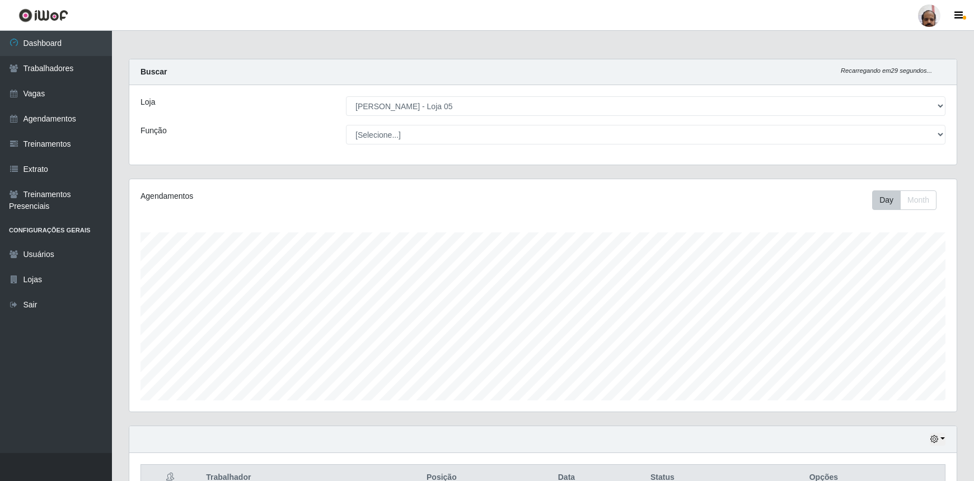
select select "252"
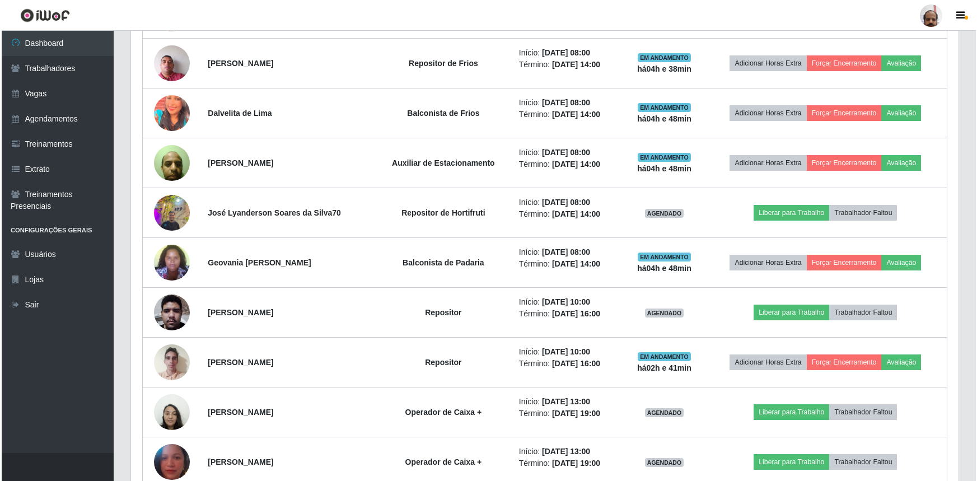
scroll to position [626, 0]
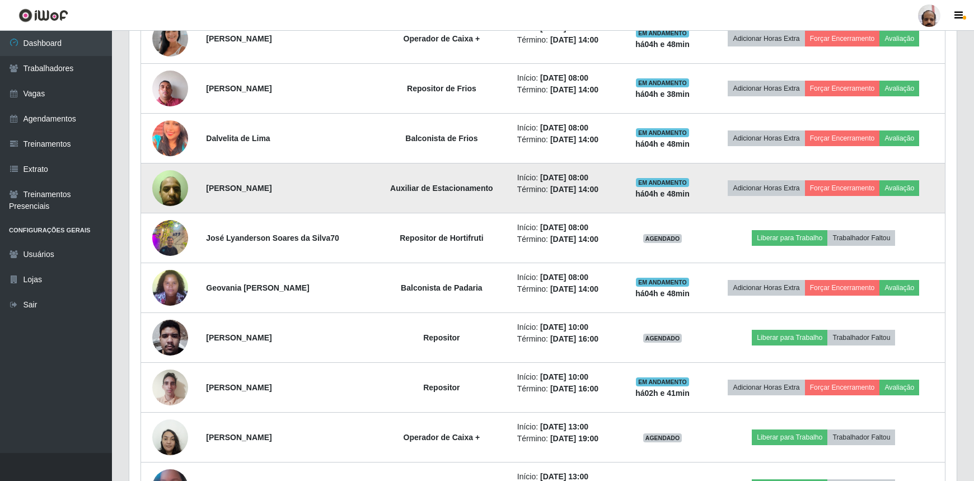
click at [162, 180] on img at bounding box center [170, 188] width 36 height 48
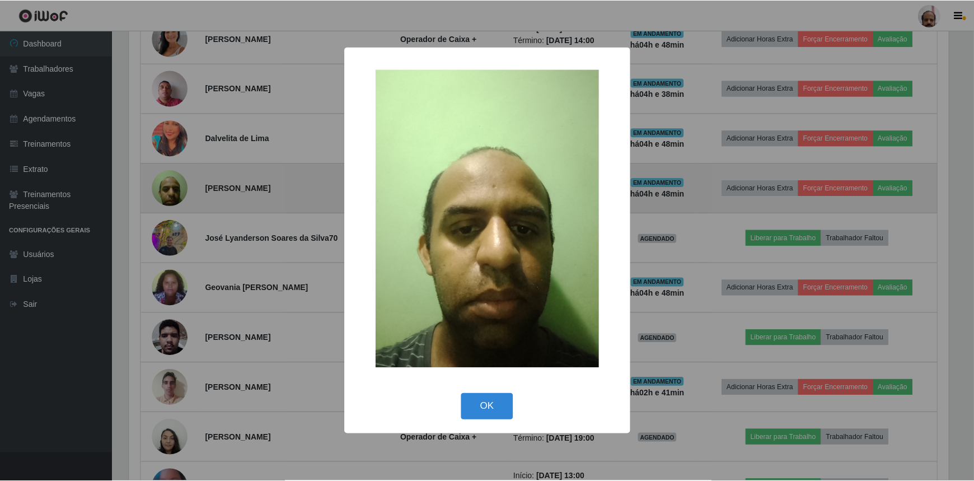
scroll to position [232, 822]
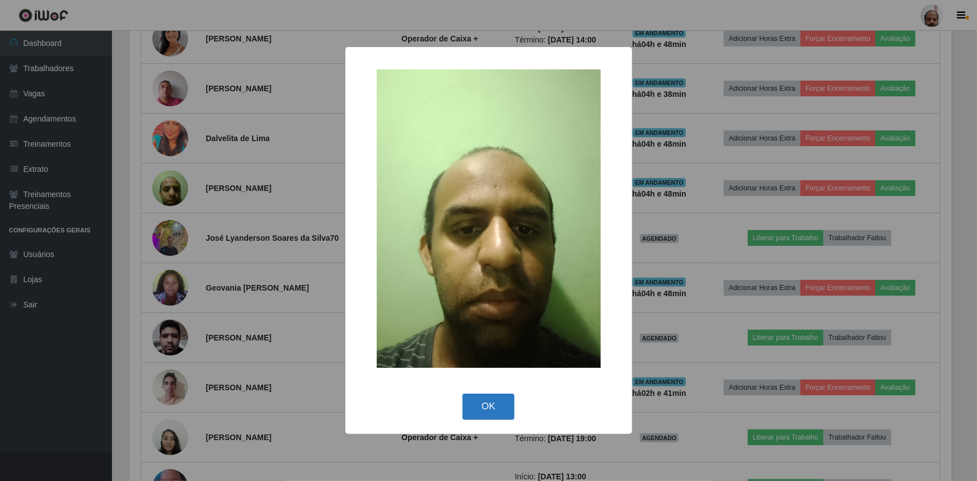
click at [480, 401] on button "OK" at bounding box center [488, 406] width 52 height 26
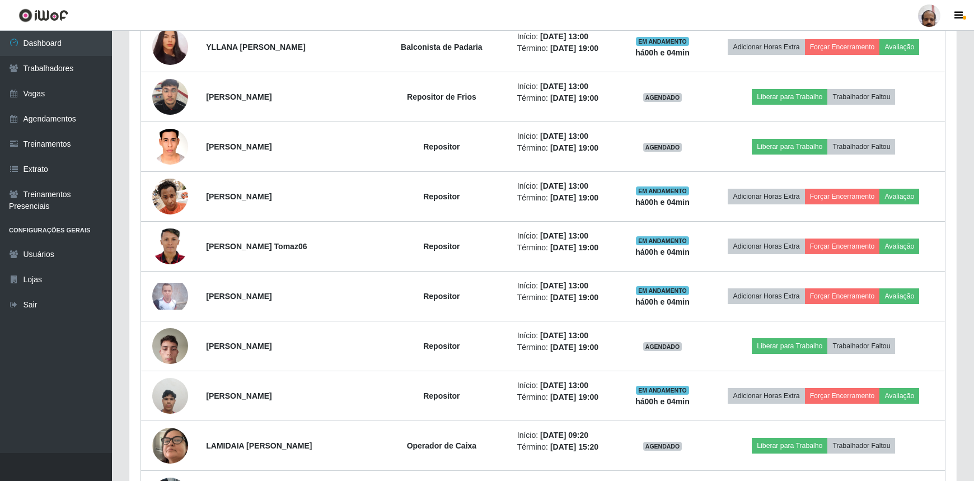
scroll to position [1170, 0]
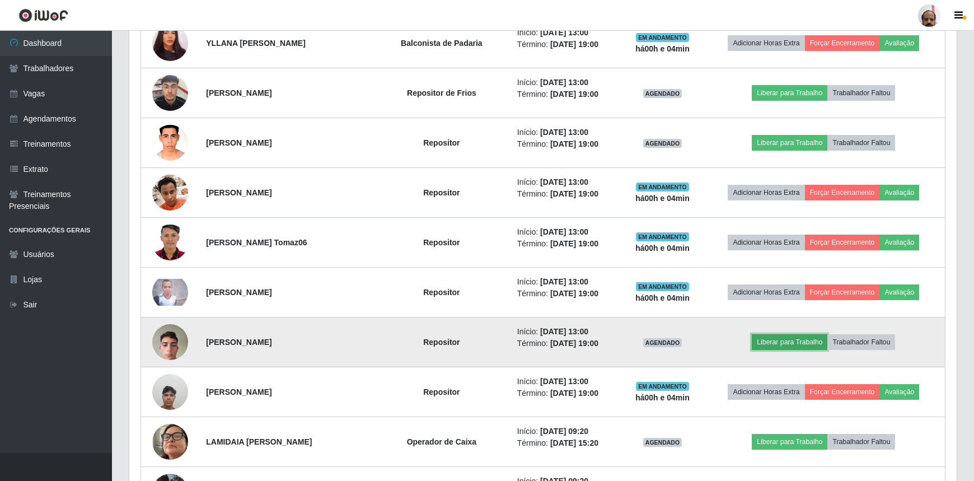
click at [806, 335] on button "Liberar para Trabalho" at bounding box center [790, 342] width 76 height 16
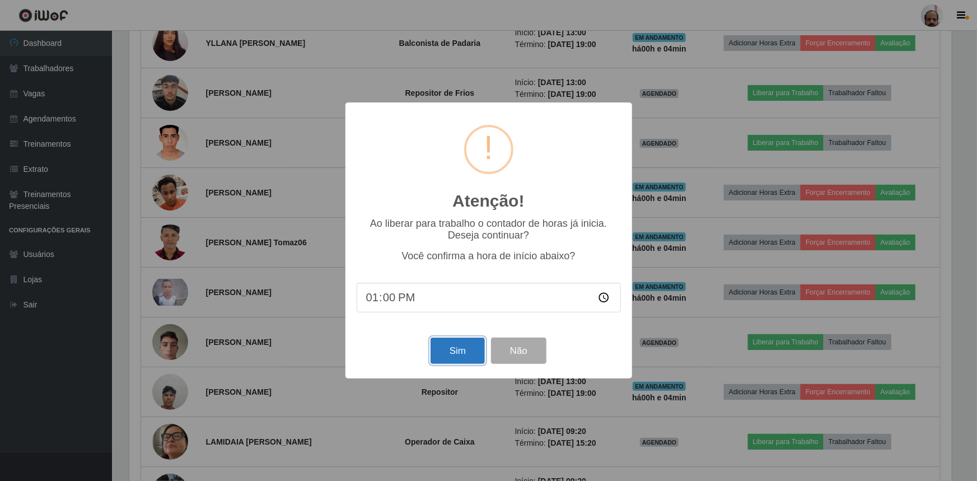
click at [453, 352] on button "Sim" at bounding box center [457, 350] width 54 height 26
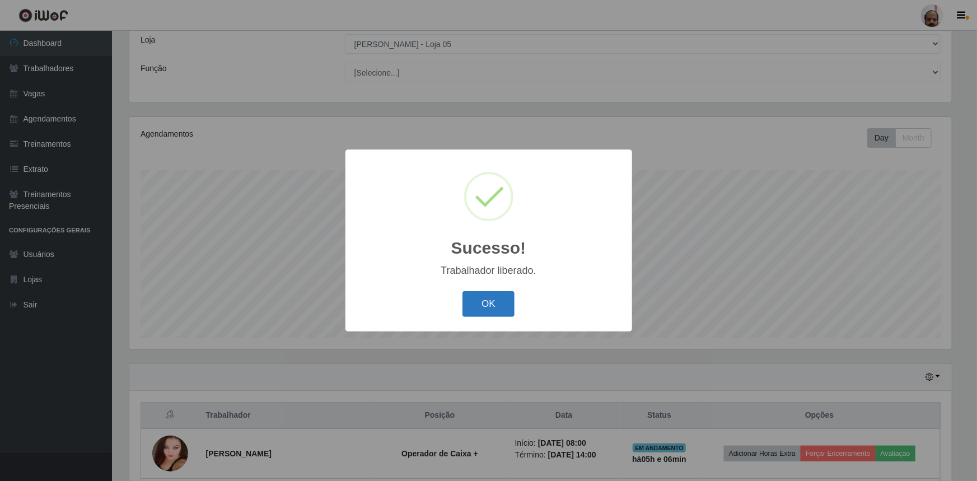
click at [478, 308] on button "OK" at bounding box center [488, 304] width 52 height 26
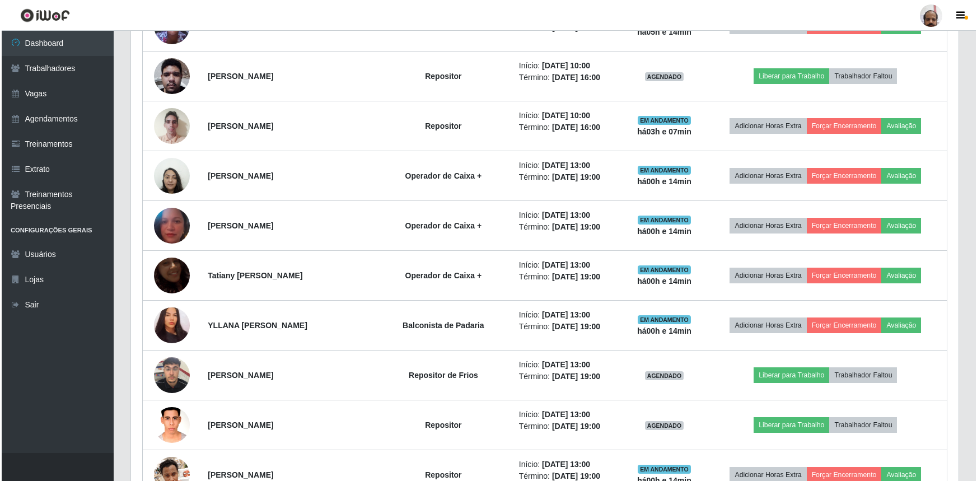
scroll to position [1017, 0]
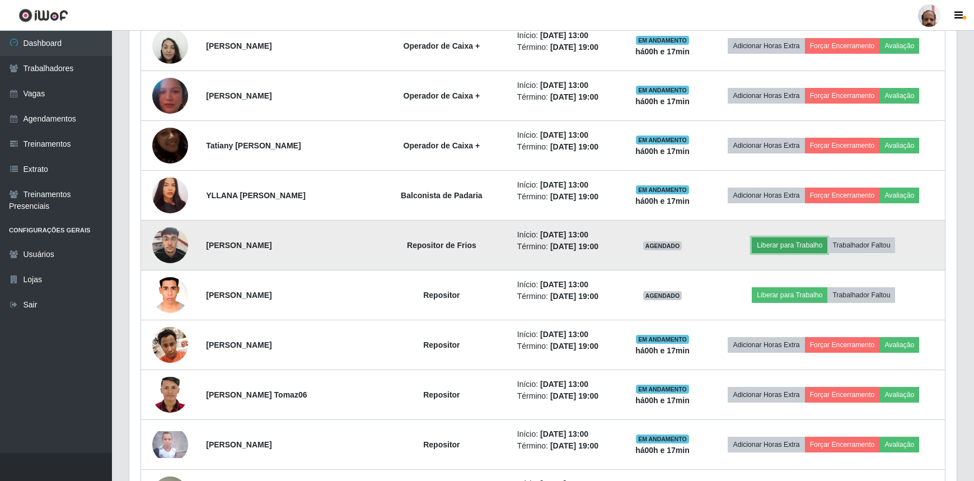
click at [792, 246] on button "Liberar para Trabalho" at bounding box center [790, 245] width 76 height 16
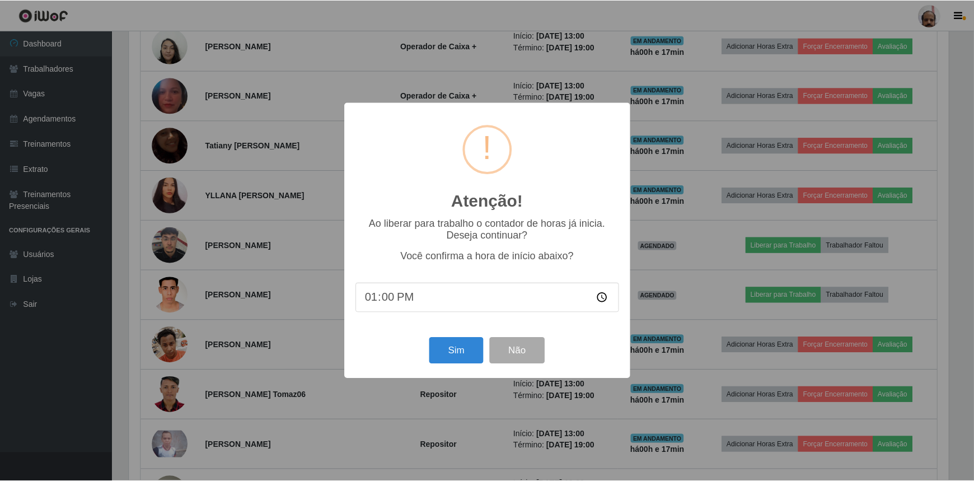
scroll to position [232, 822]
click at [461, 354] on button "Sim" at bounding box center [457, 350] width 54 height 26
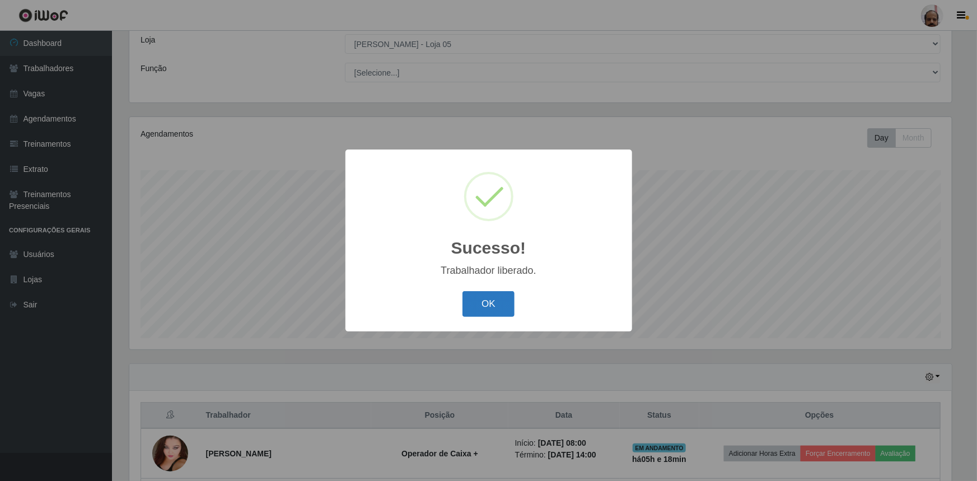
click at [493, 307] on button "OK" at bounding box center [488, 304] width 52 height 26
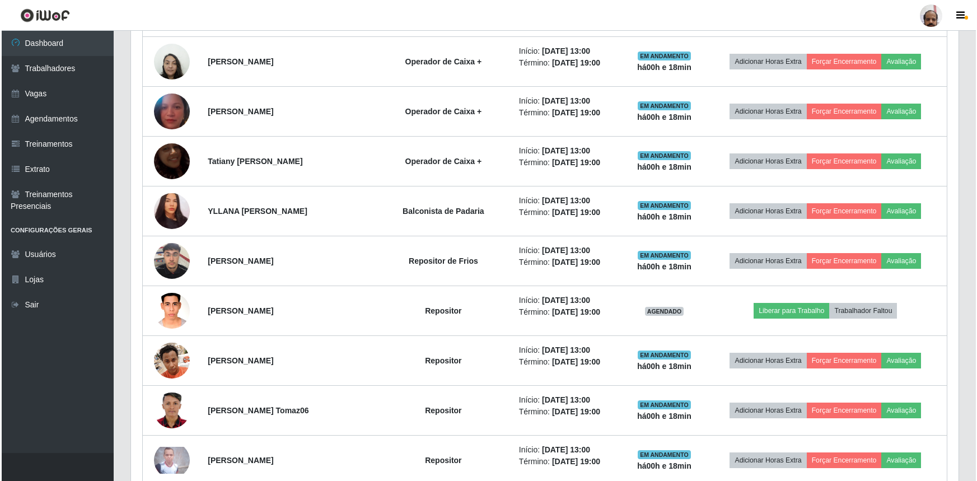
scroll to position [978, 0]
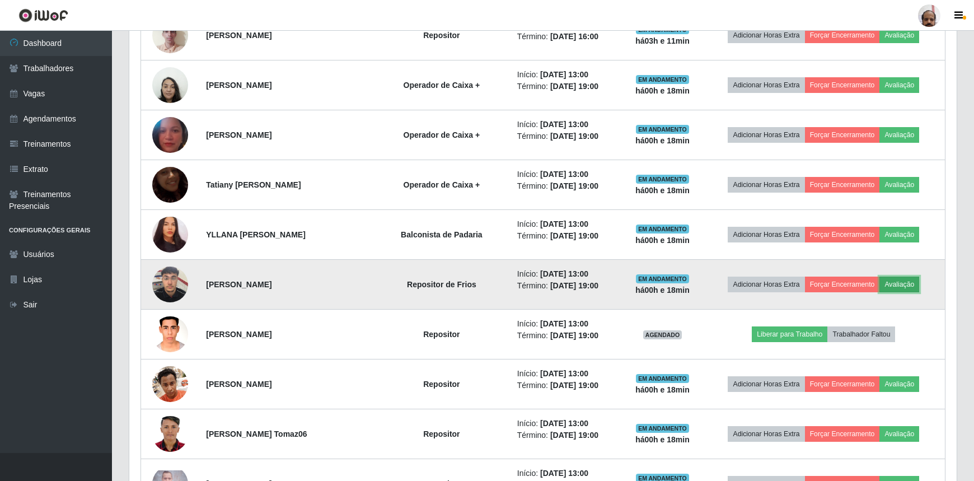
click at [900, 279] on button "Avaliação" at bounding box center [899, 284] width 40 height 16
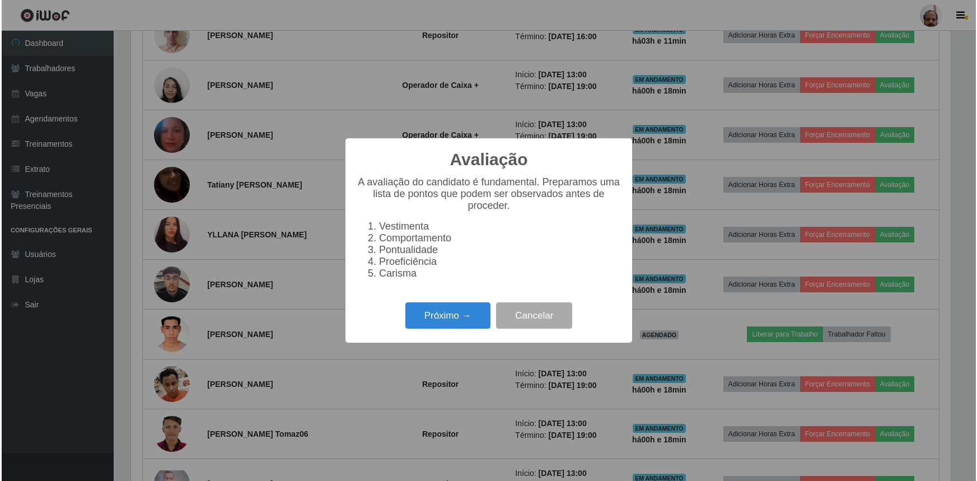
scroll to position [232, 822]
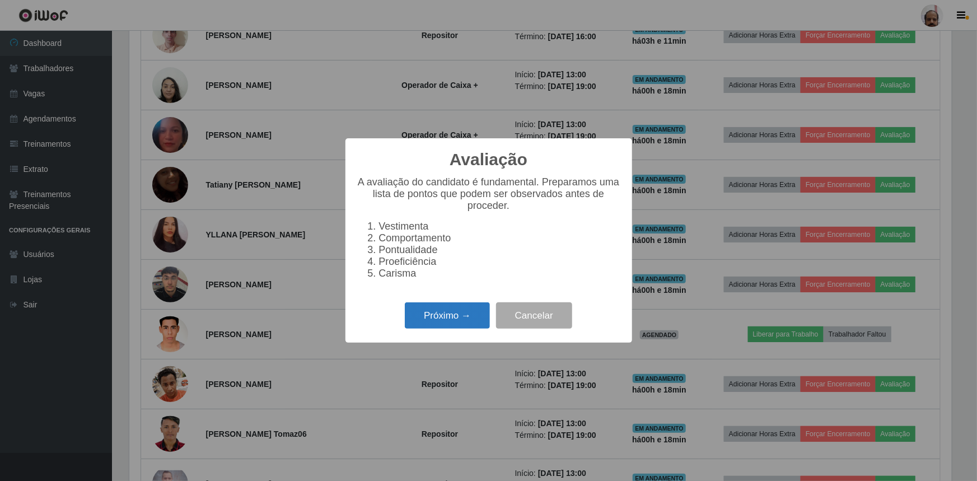
click at [445, 314] on button "Próximo →" at bounding box center [447, 315] width 85 height 26
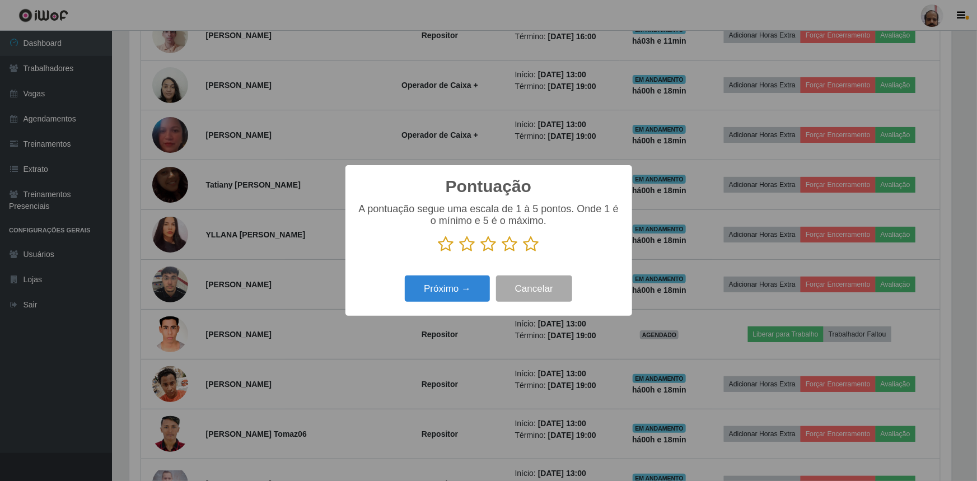
click at [511, 246] on icon at bounding box center [510, 244] width 16 height 17
click at [502, 252] on input "radio" at bounding box center [502, 252] width 0 height 0
click at [436, 297] on button "Próximo →" at bounding box center [447, 288] width 85 height 26
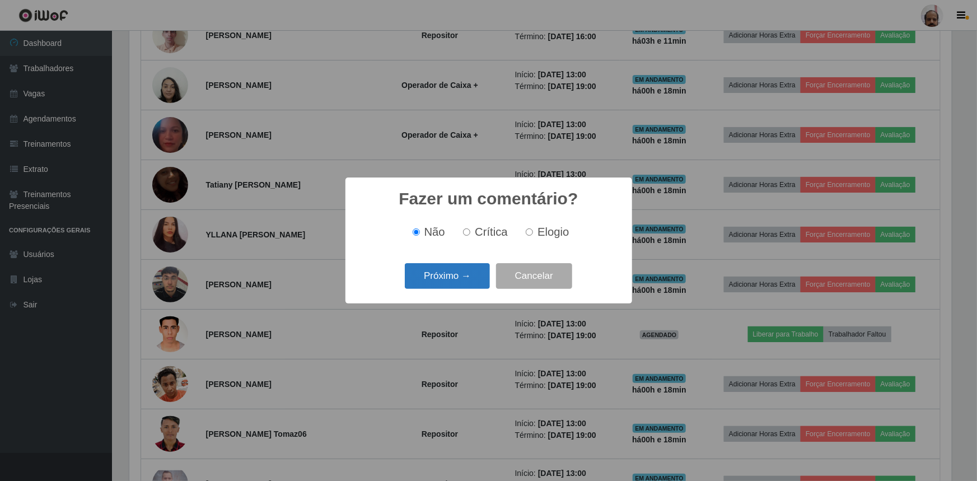
click at [440, 276] on button "Próximo →" at bounding box center [447, 276] width 85 height 26
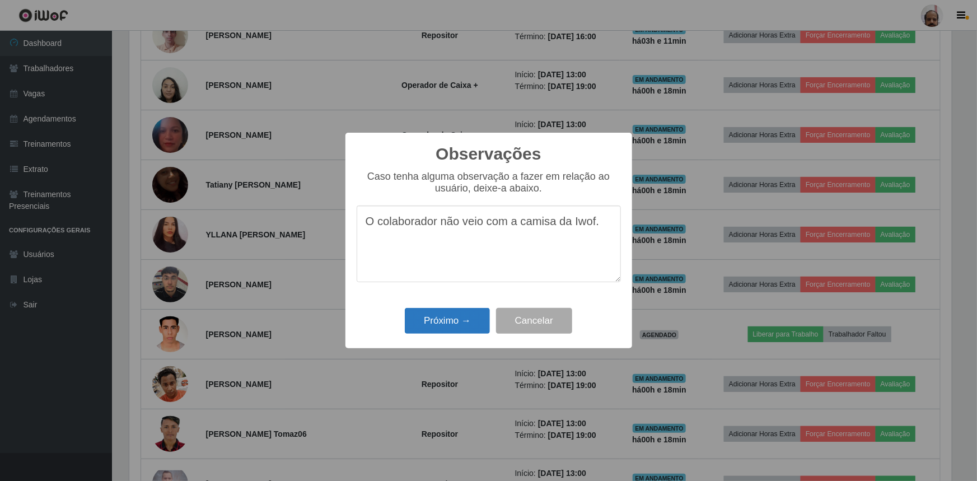
type textarea "O colaborador não veio com a camisa da Iwof."
click at [456, 321] on button "Próximo →" at bounding box center [447, 321] width 85 height 26
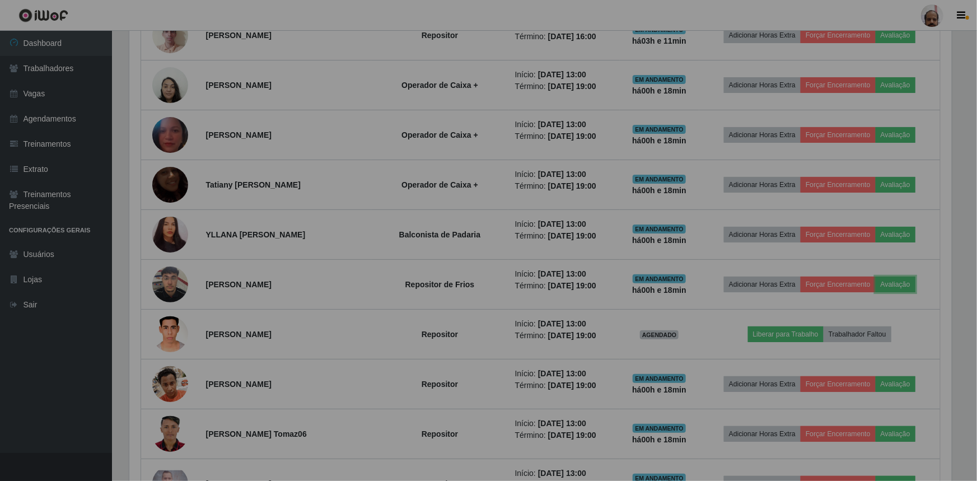
scroll to position [232, 827]
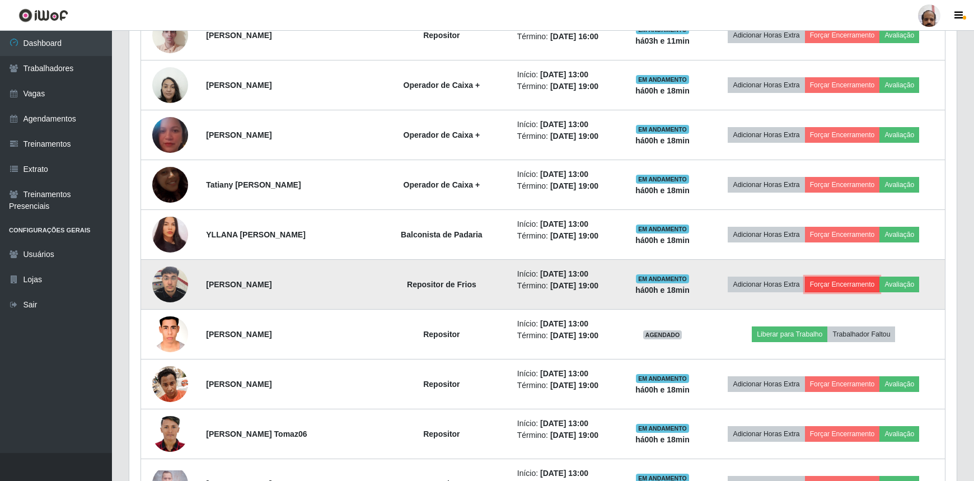
click at [834, 282] on button "Forçar Encerramento" at bounding box center [842, 284] width 75 height 16
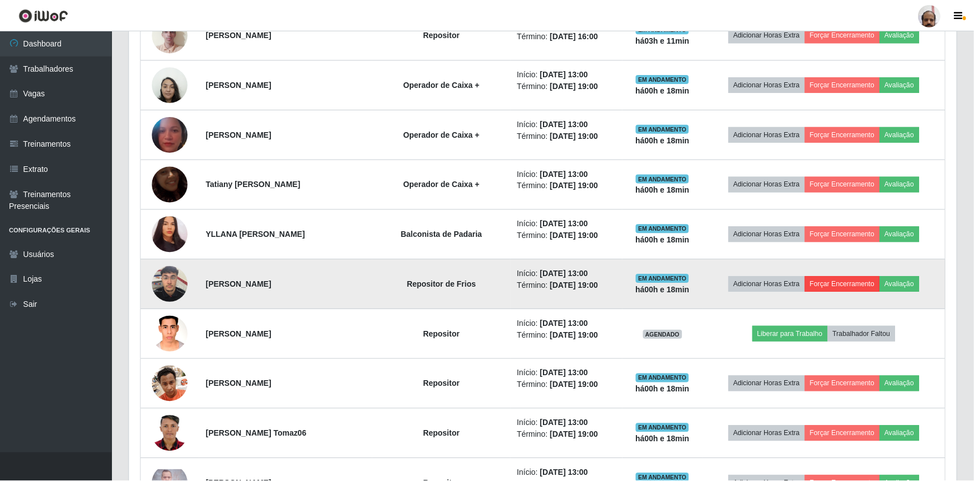
scroll to position [232, 822]
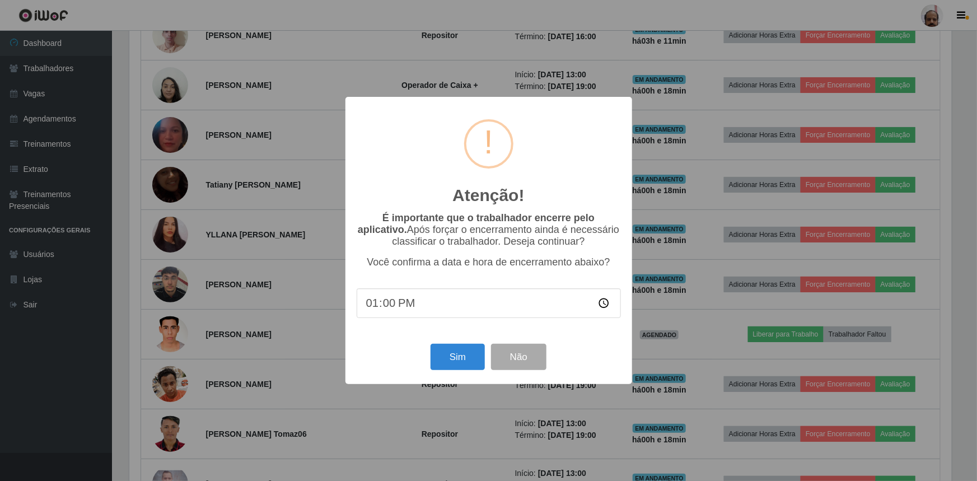
type input "13:01"
click at [465, 358] on button "Sim" at bounding box center [457, 357] width 54 height 26
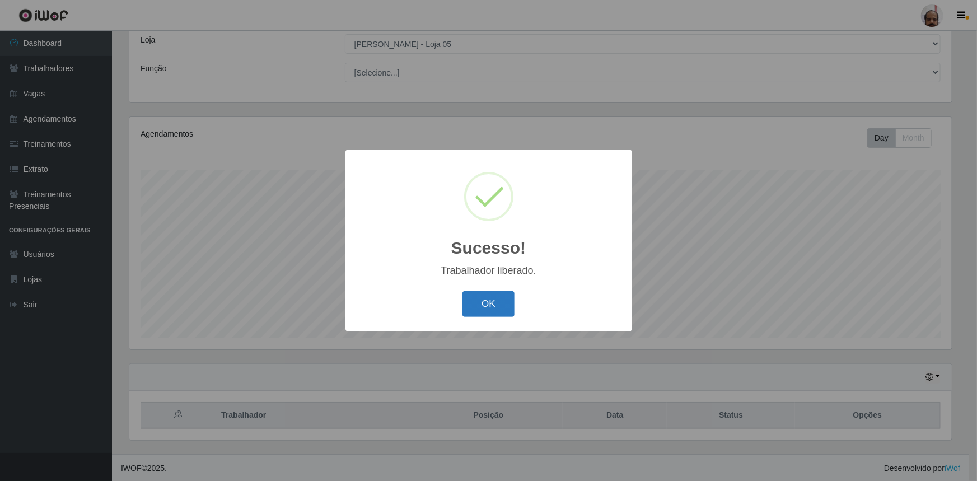
click at [476, 301] on button "OK" at bounding box center [488, 304] width 52 height 26
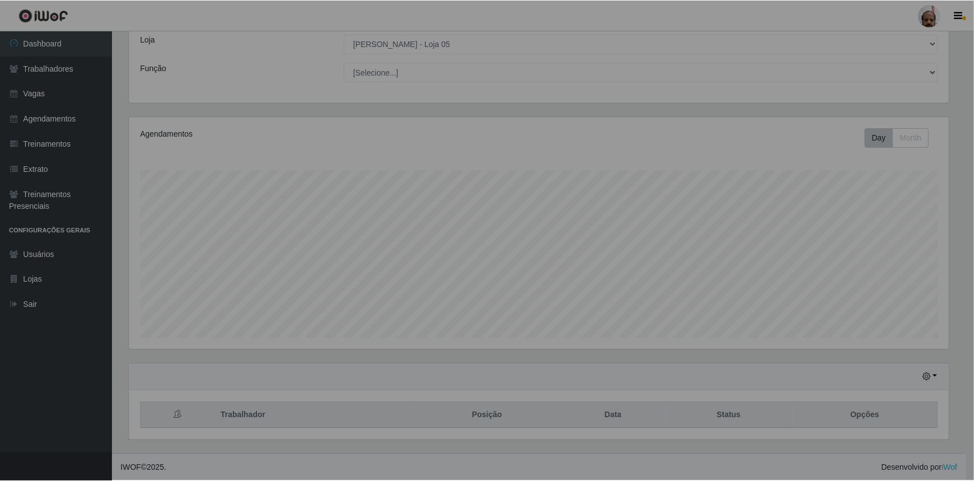
scroll to position [232, 827]
